Goal: Navigation & Orientation: Find specific page/section

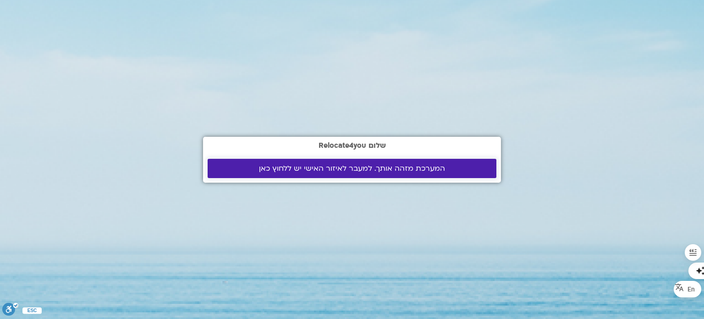
click at [425, 168] on span "המערכת מזהה אותך. למעבר לאיזור האישי יש ללחוץ כאן" at bounding box center [352, 168] width 186 height 8
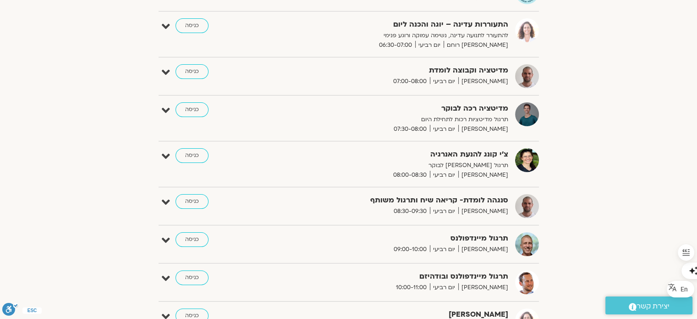
scroll to position [183, 0]
click at [192, 240] on link "כניסה" at bounding box center [192, 239] width 33 height 15
